Goal: Task Accomplishment & Management: Manage account settings

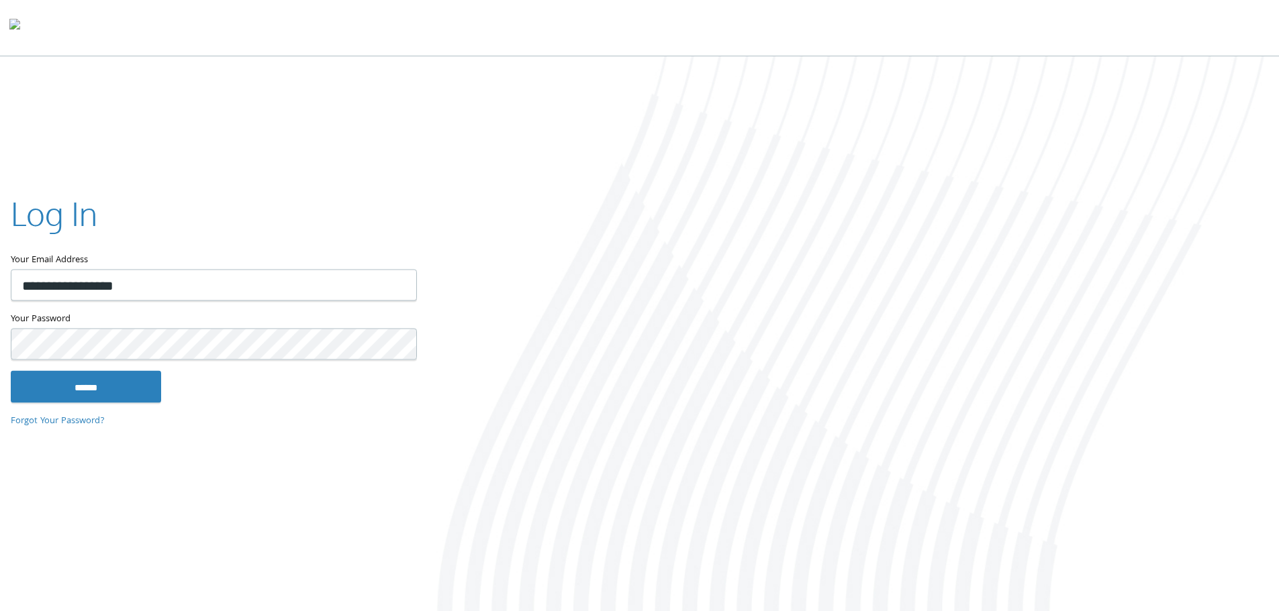
click at [67, 286] on input "**********" at bounding box center [214, 285] width 406 height 32
type input "**********"
click at [11, 371] on input "******" at bounding box center [86, 387] width 150 height 32
